Goal: Transaction & Acquisition: Purchase product/service

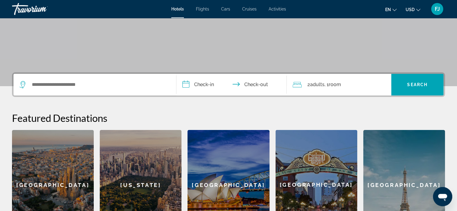
scroll to position [95, 0]
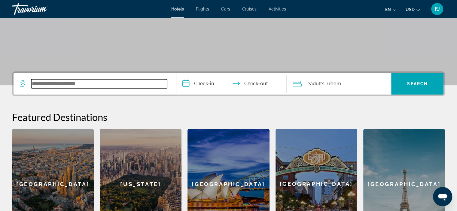
click at [90, 85] on input "Search widget" at bounding box center [99, 83] width 136 height 9
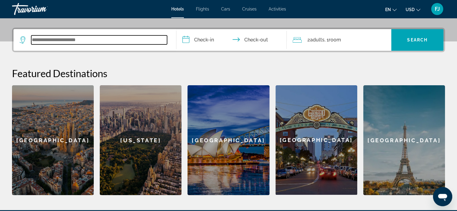
scroll to position [146, 0]
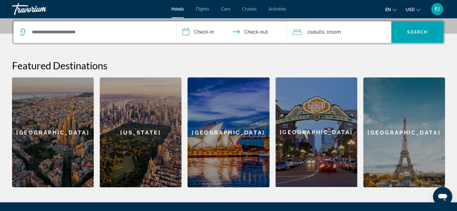
click at [203, 8] on span "Flights" at bounding box center [202, 9] width 13 height 5
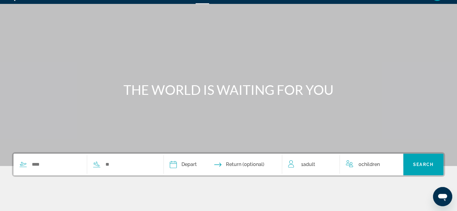
scroll to position [13, 0]
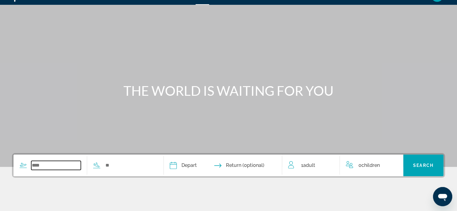
click at [35, 166] on input "Search widget" at bounding box center [56, 165] width 50 height 9
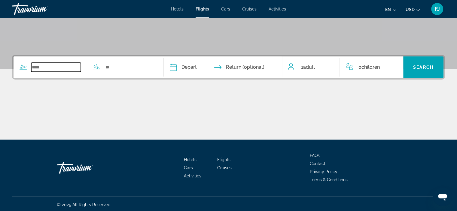
scroll to position [113, 0]
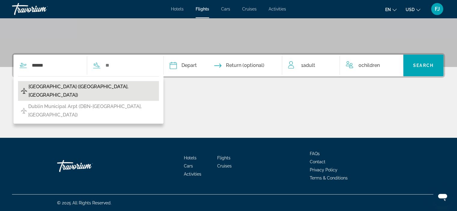
click at [47, 86] on span "[GEOGRAPHIC_DATA] ([GEOGRAPHIC_DATA], [GEOGRAPHIC_DATA])" at bounding box center [92, 91] width 127 height 17
type input "**********"
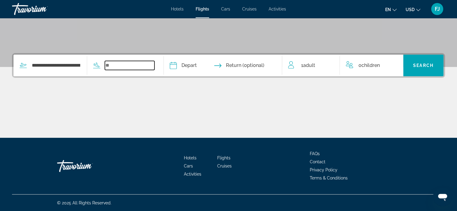
click at [151, 65] on input "Search widget" at bounding box center [130, 65] width 50 height 9
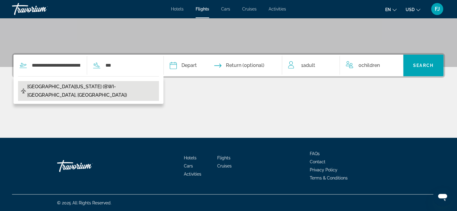
click at [109, 85] on span "[GEOGRAPHIC_DATA][US_STATE] (BWI-[GEOGRAPHIC_DATA], [GEOGRAPHIC_DATA])" at bounding box center [91, 91] width 128 height 17
type input "**********"
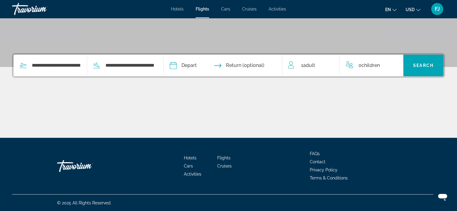
click at [240, 65] on span "Return (optional)" at bounding box center [245, 65] width 38 height 8
click at [198, 64] on input "Depart date" at bounding box center [197, 66] width 59 height 23
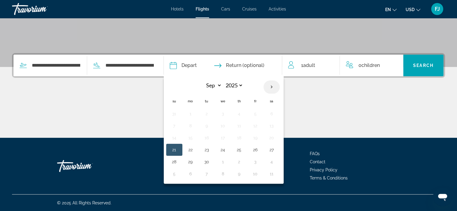
click at [279, 86] on th "Next month" at bounding box center [271, 86] width 16 height 13
select select "**"
click at [195, 126] on button "3" at bounding box center [190, 126] width 10 height 8
type input "**********"
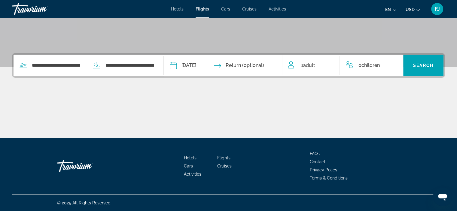
click at [249, 65] on input "Return date" at bounding box center [255, 66] width 59 height 23
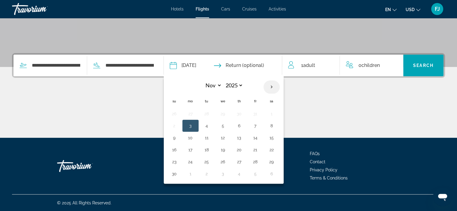
click at [279, 86] on th "Next month" at bounding box center [271, 86] width 16 height 13
select select "**"
click at [195, 113] on button "1" at bounding box center [190, 114] width 10 height 8
type input "**********"
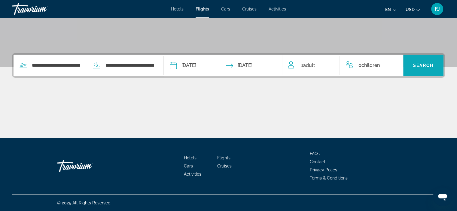
click at [416, 64] on span "Search" at bounding box center [423, 65] width 20 height 5
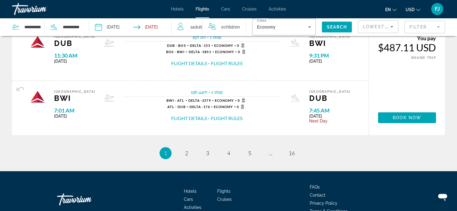
scroll to position [670, 0]
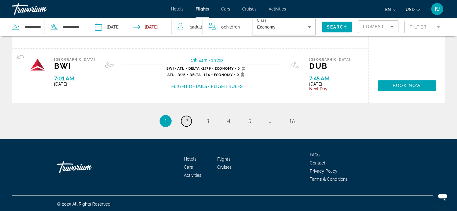
click at [187, 120] on span "2" at bounding box center [186, 121] width 3 height 7
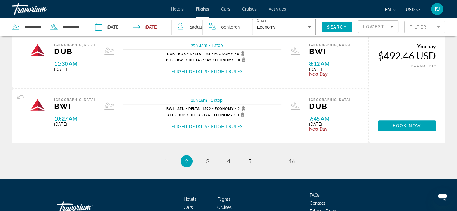
scroll to position [630, 0]
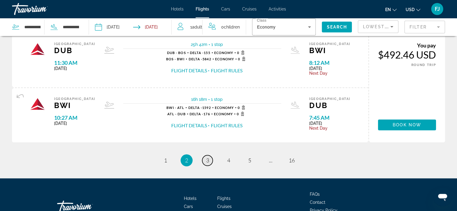
click at [207, 158] on span "3" at bounding box center [207, 160] width 3 height 7
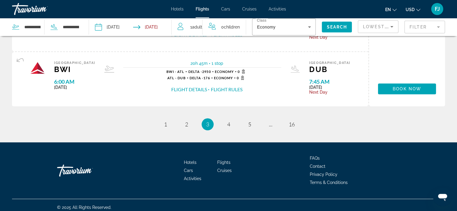
scroll to position [670, 0]
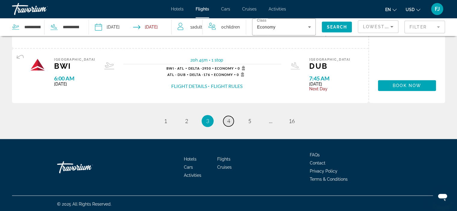
click at [229, 118] on span "4" at bounding box center [228, 121] width 3 height 7
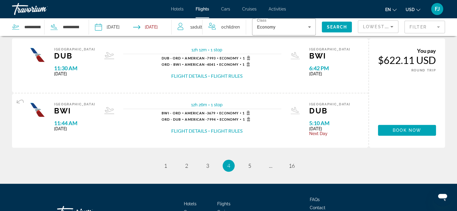
scroll to position [625, 0]
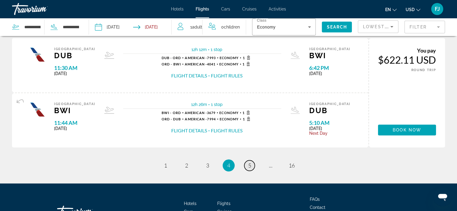
click at [248, 165] on span "5" at bounding box center [249, 165] width 3 height 7
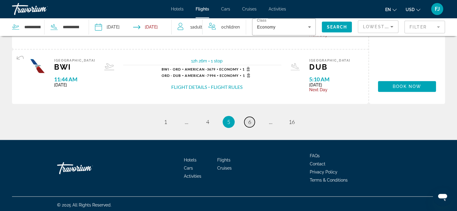
scroll to position [670, 0]
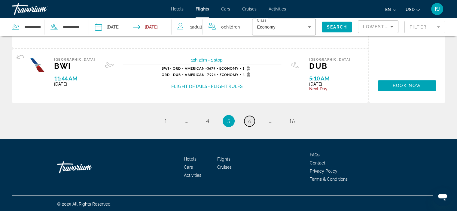
click at [249, 120] on span "6" at bounding box center [249, 121] width 3 height 7
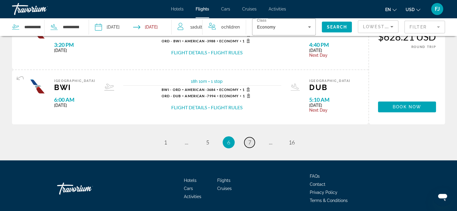
scroll to position [670, 0]
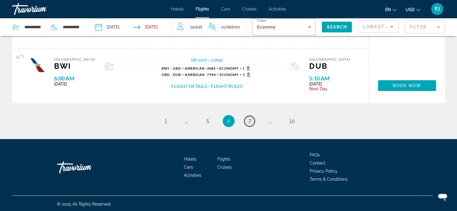
click at [247, 121] on link "page 7" at bounding box center [249, 121] width 11 height 11
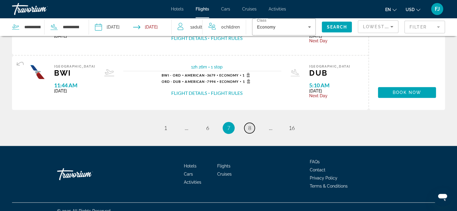
scroll to position [666, 0]
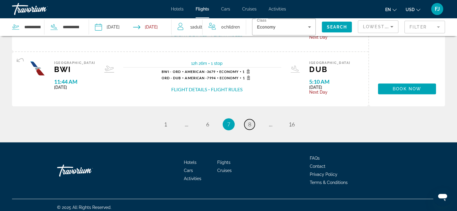
click at [247, 121] on link "page 8" at bounding box center [249, 124] width 11 height 11
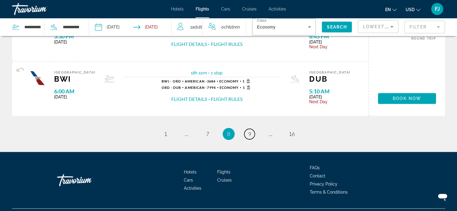
scroll to position [670, 0]
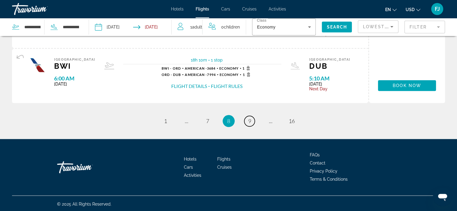
click at [247, 121] on link "page 9" at bounding box center [249, 121] width 11 height 11
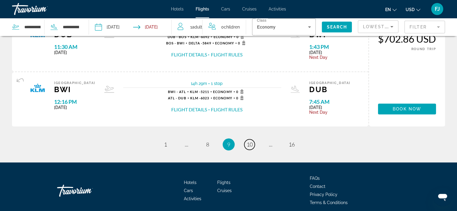
scroll to position [646, 0]
click at [249, 143] on span "10" at bounding box center [249, 144] width 6 height 7
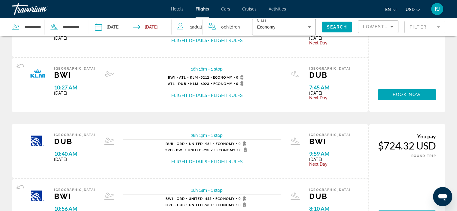
scroll to position [180, 0]
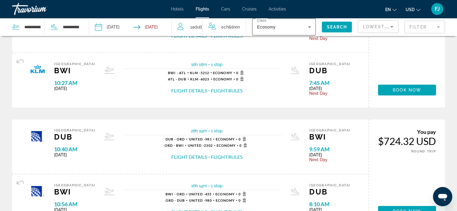
click at [311, 26] on icon "Search widget" at bounding box center [309, 26] width 7 height 7
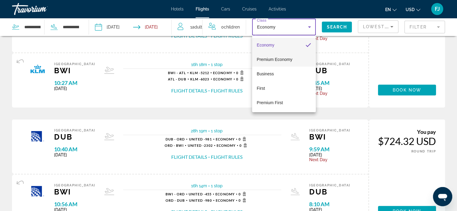
click at [276, 60] on span "Premium Economy" at bounding box center [274, 59] width 35 height 5
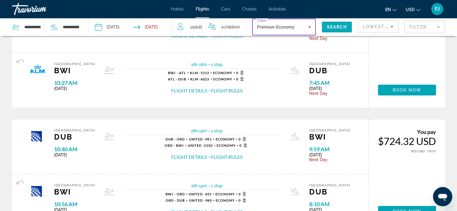
click at [332, 23] on span "Search widget" at bounding box center [336, 27] width 30 height 14
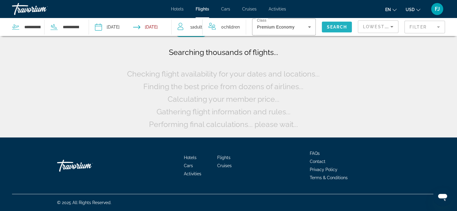
scroll to position [0, 0]
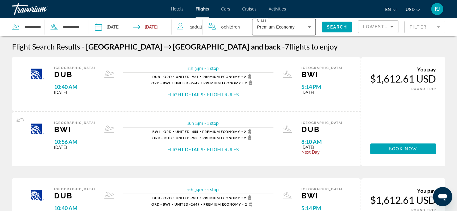
click at [309, 26] on icon "Search widget" at bounding box center [309, 26] width 7 height 7
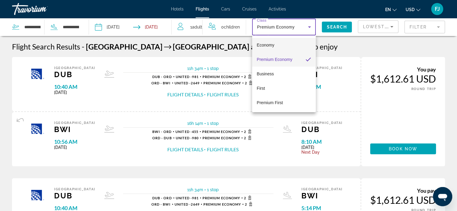
click at [279, 47] on mat-option "Economy" at bounding box center [284, 45] width 64 height 14
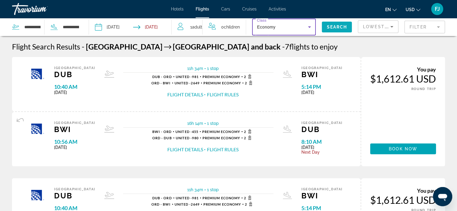
click at [333, 26] on span "Search" at bounding box center [336, 27] width 20 height 5
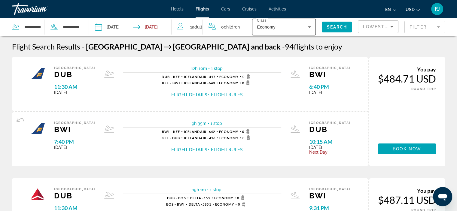
click at [309, 28] on icon "Search widget" at bounding box center [309, 27] width 3 height 2
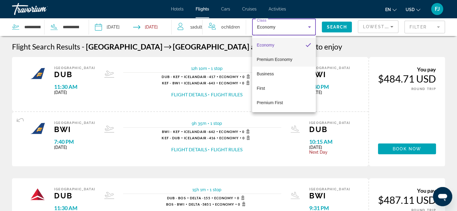
click at [279, 57] on span "Premium Economy" at bounding box center [274, 59] width 35 height 5
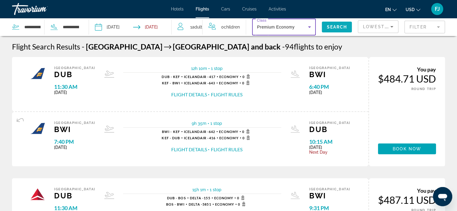
click at [332, 25] on span "Search" at bounding box center [336, 27] width 20 height 5
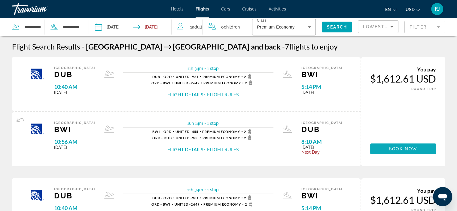
click at [389, 147] on span "Book now" at bounding box center [402, 148] width 29 height 5
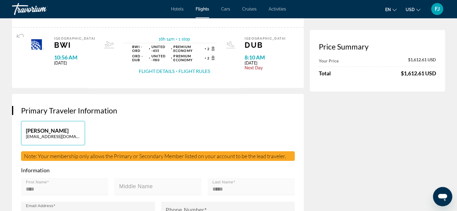
scroll to position [75, 0]
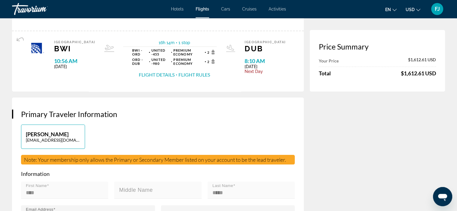
click at [60, 131] on p "[PERSON_NAME]" at bounding box center [53, 134] width 54 height 7
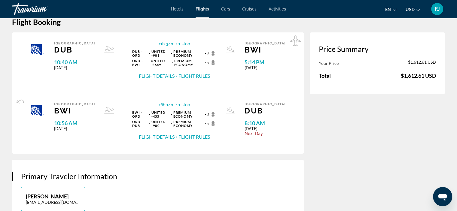
scroll to position [0, 0]
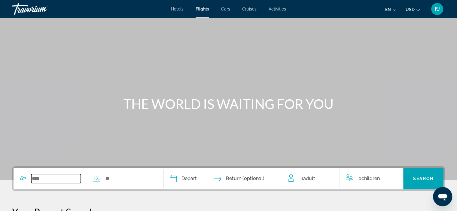
click at [70, 178] on input "Search widget" at bounding box center [56, 178] width 50 height 9
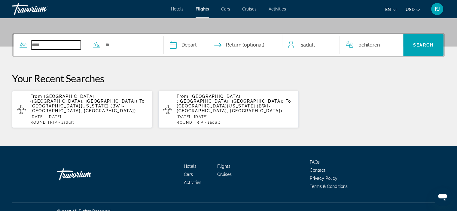
scroll to position [137, 0]
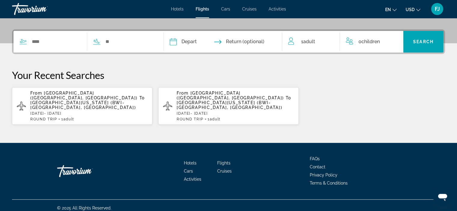
click at [55, 100] on span "[GEOGRAPHIC_DATA][US_STATE] (BWI-[GEOGRAPHIC_DATA], [GEOGRAPHIC_DATA])" at bounding box center [82, 105] width 105 height 10
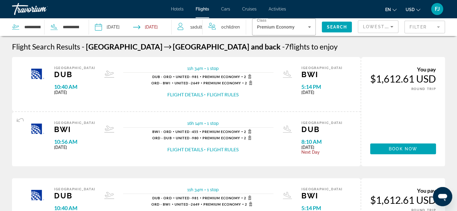
click at [437, 26] on mat-form-field "Filter" at bounding box center [424, 27] width 41 height 13
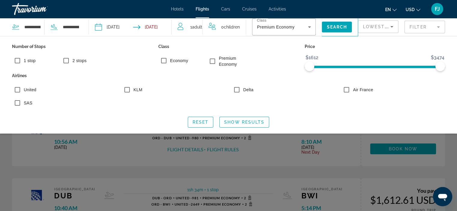
click at [391, 25] on icon "Sort by" at bounding box center [391, 26] width 7 height 7
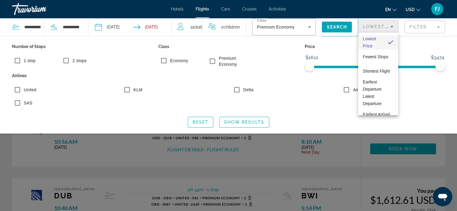
click at [247, 46] on div at bounding box center [228, 105] width 457 height 211
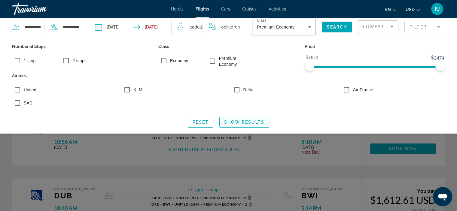
click at [233, 121] on span "Show Results" at bounding box center [244, 122] width 40 height 5
